Goal: Check status

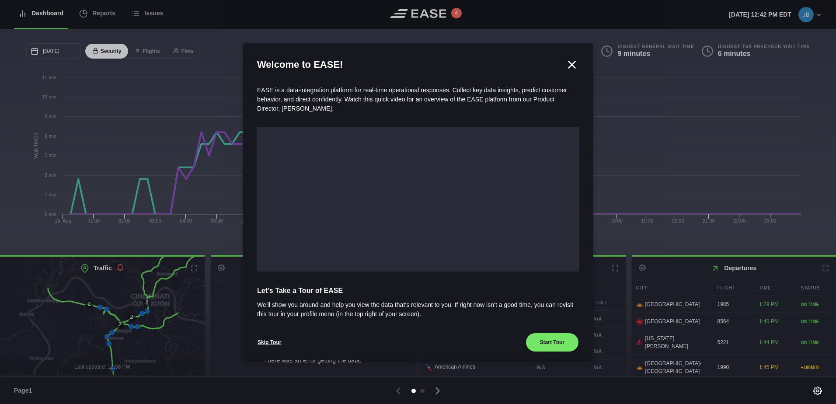
click at [569, 62] on icon at bounding box center [572, 64] width 13 height 13
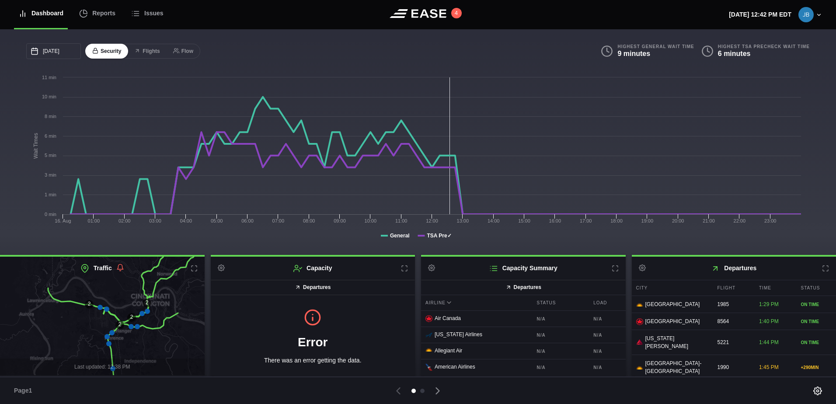
click at [822, 269] on icon at bounding box center [825, 268] width 7 height 7
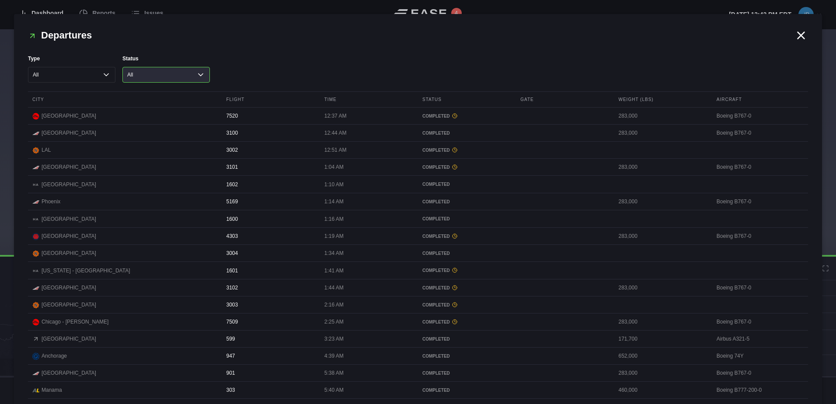
click at [174, 77] on select "All Cancelled Completed Delayed On Time" at bounding box center [165, 75] width 87 height 16
select select "CANCELED"
click at [122, 67] on select "All Cancelled Completed Delayed On Time" at bounding box center [165, 75] width 87 height 16
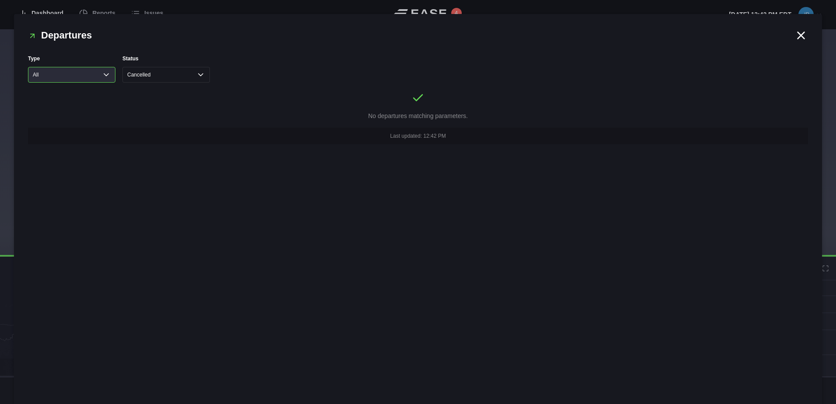
click at [99, 77] on select "All Cargo Passenger" at bounding box center [71, 75] width 87 height 16
select select "passenger"
click at [28, 67] on select "All Cargo Passenger" at bounding box center [71, 75] width 87 height 16
click at [200, 75] on select "All Cancelled Completed Delayed On Time" at bounding box center [165, 75] width 87 height 16
click at [122, 67] on select "All Cancelled Completed Delayed On Time" at bounding box center [165, 75] width 87 height 16
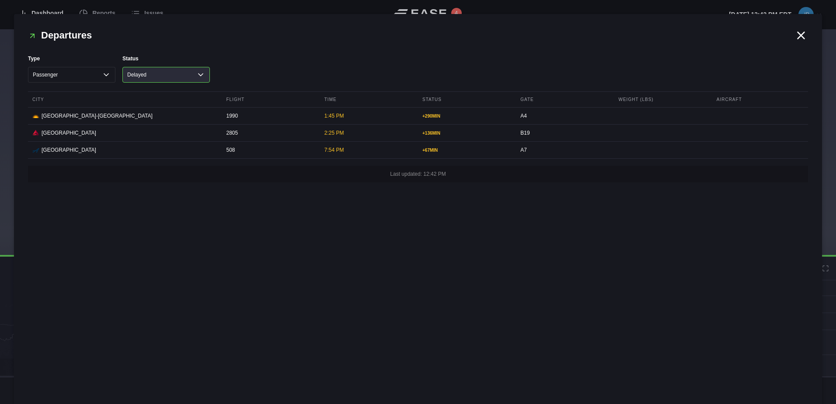
click at [200, 73] on select "All Cancelled Completed Delayed On Time" at bounding box center [165, 75] width 87 height 16
select select "All"
click at [122, 67] on select "All Cancelled Completed Delayed On Time" at bounding box center [165, 75] width 87 height 16
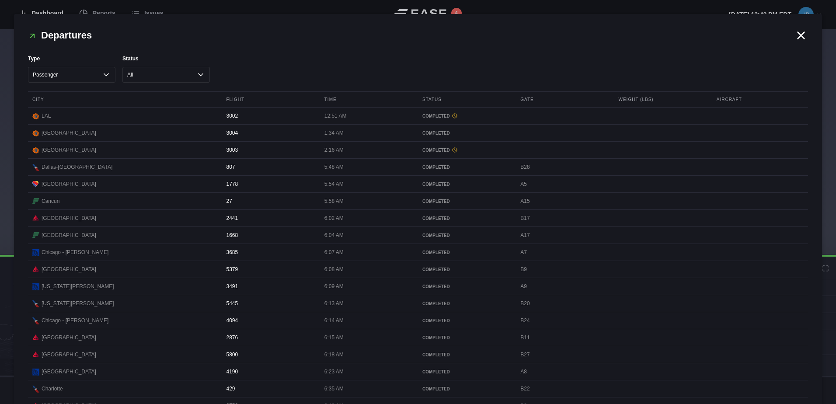
click at [799, 36] on icon at bounding box center [801, 35] width 13 height 13
